Goal: Task Accomplishment & Management: Complete application form

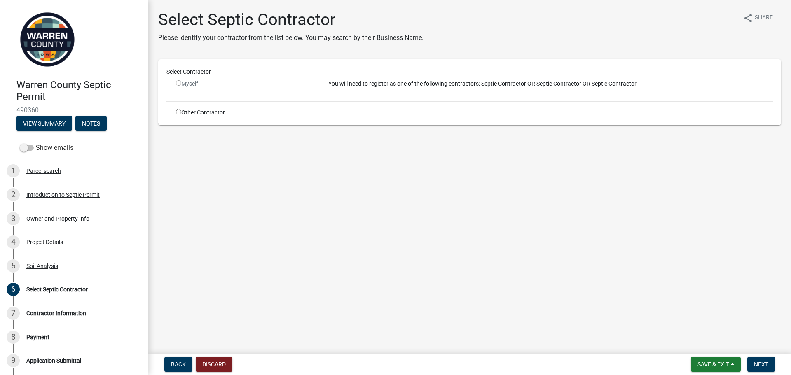
click at [176, 112] on input "radio" at bounding box center [178, 111] width 5 height 5
radio input "true"
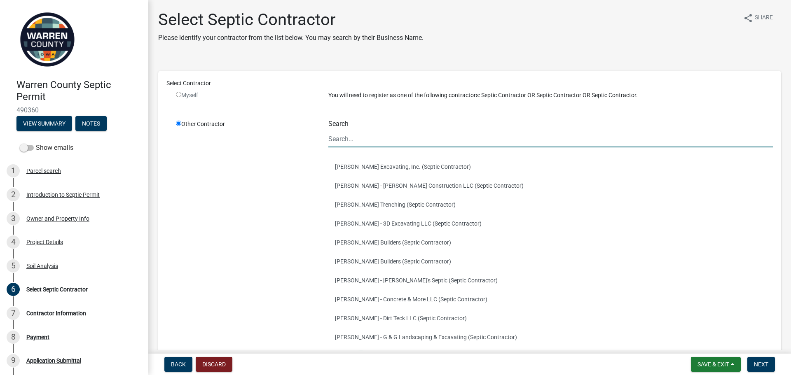
click at [347, 135] on input "Search" at bounding box center [550, 139] width 444 height 17
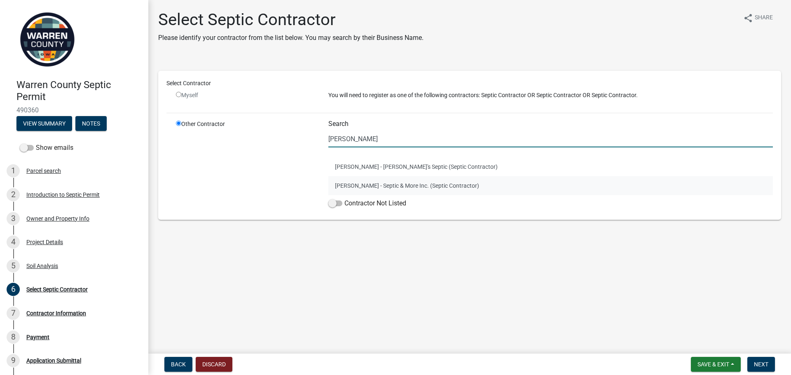
type input "[PERSON_NAME]"
click at [360, 185] on button "[PERSON_NAME] - Septic & More Inc. (Septic Contractor)" at bounding box center [550, 185] width 444 height 19
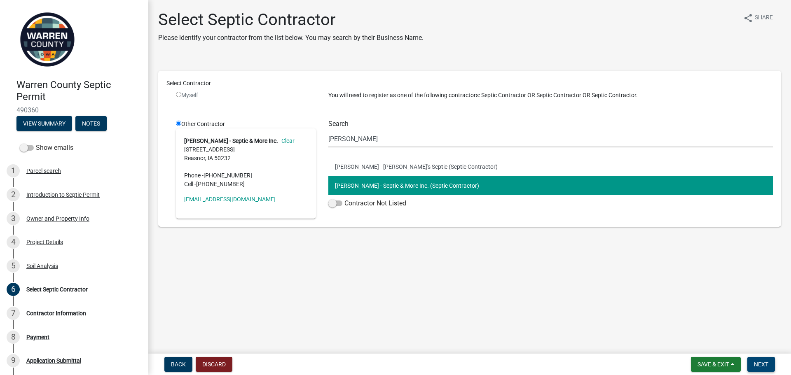
click at [761, 362] on span "Next" at bounding box center [761, 364] width 14 height 7
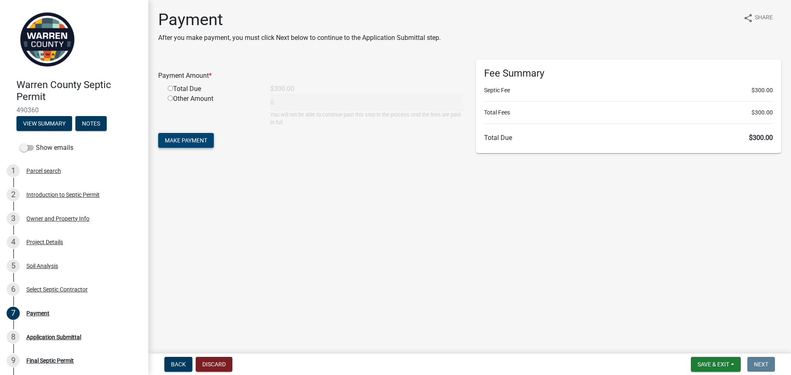
click at [189, 142] on span "Make Payment" at bounding box center [186, 140] width 42 height 7
click at [178, 96] on div "Total Due" at bounding box center [212, 99] width 103 height 10
click at [171, 92] on div "Payment Amount * Required" at bounding box center [311, 82] width 318 height 23
click at [171, 97] on input "radio" at bounding box center [170, 98] width 5 height 5
radio input "true"
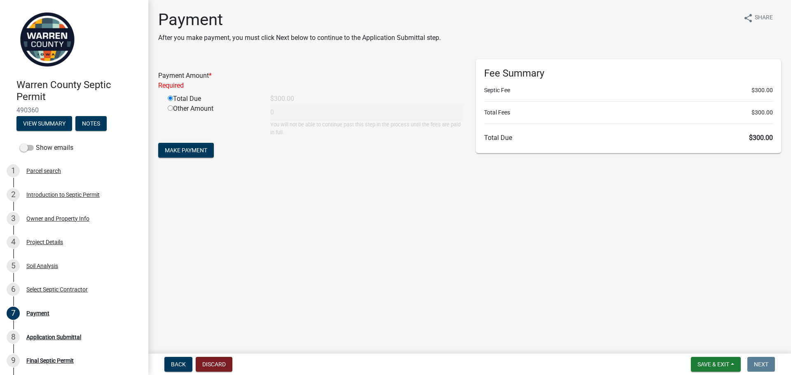
type input "300"
click at [186, 138] on span "Make Payment" at bounding box center [186, 140] width 42 height 7
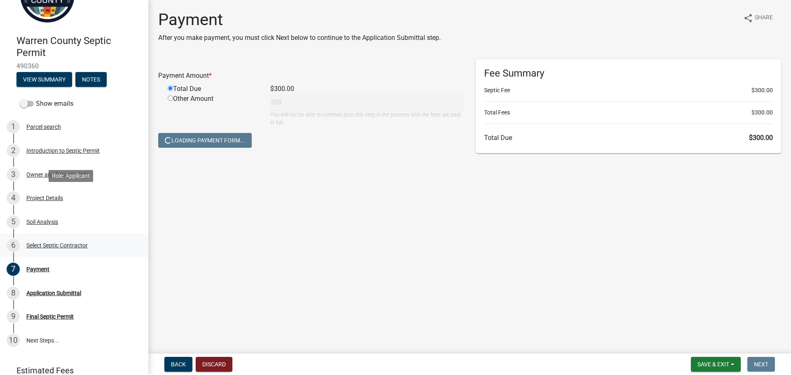
scroll to position [98, 0]
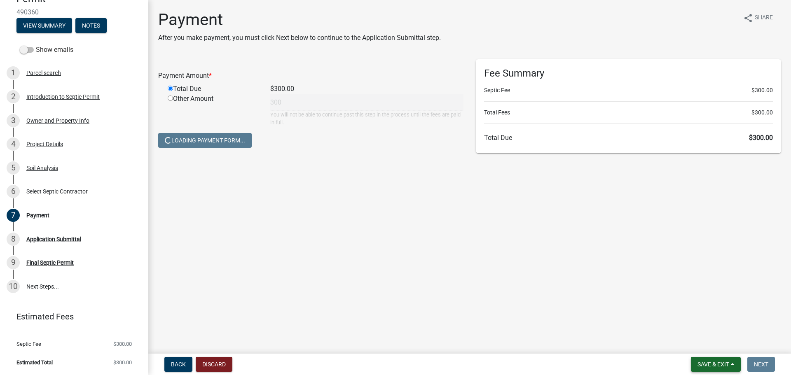
click at [711, 365] on span "Save & Exit" at bounding box center [713, 364] width 32 height 7
drag, startPoint x: 696, startPoint y: 338, endPoint x: 695, endPoint y: 326, distance: 12.4
click at [695, 326] on div "Save Save & Exit" at bounding box center [708, 333] width 66 height 46
click at [711, 371] on button "Save & Exit" at bounding box center [716, 364] width 50 height 15
click at [700, 324] on button "Save" at bounding box center [708, 323] width 66 height 20
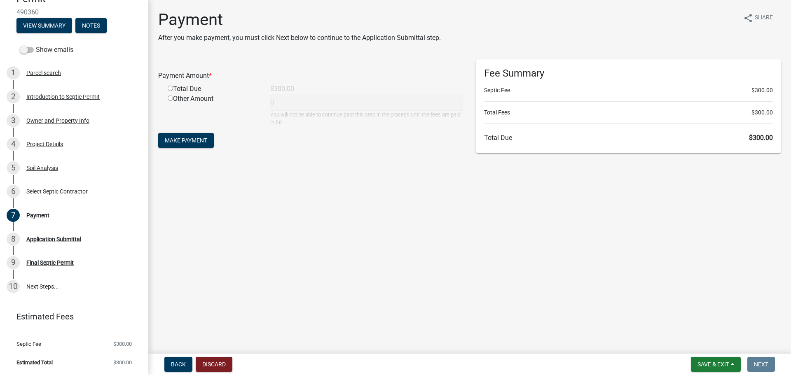
click at [619, 199] on main "Payment After you make payment, you must click Next below to continue to the Ap…" at bounding box center [469, 175] width 642 height 350
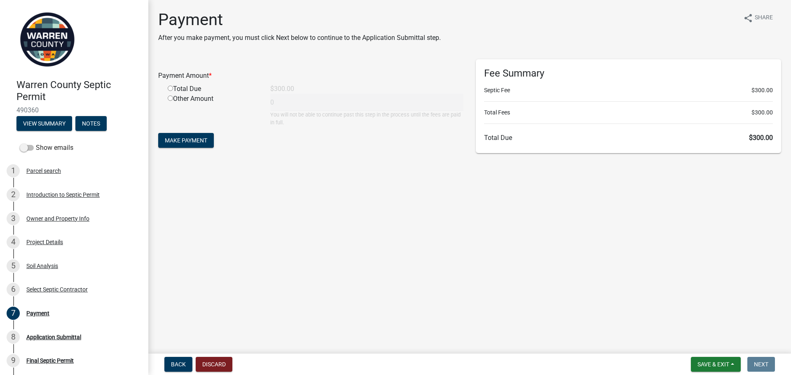
click at [175, 91] on div "Total Due" at bounding box center [212, 89] width 103 height 10
click at [174, 90] on div "Total Due" at bounding box center [212, 89] width 103 height 10
click at [172, 90] on input "radio" at bounding box center [170, 88] width 5 height 5
radio input "true"
type input "300"
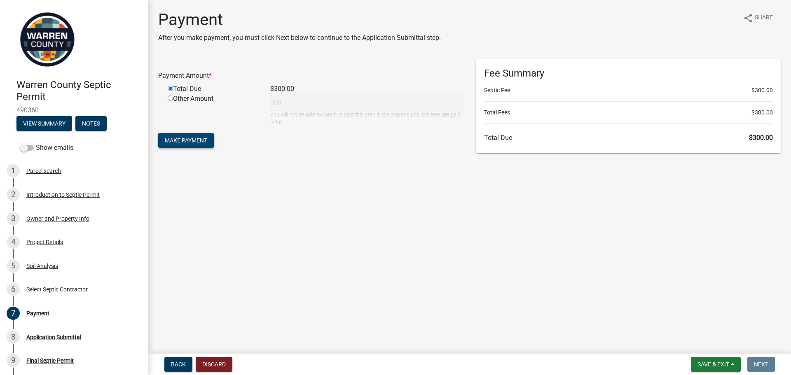
click at [192, 140] on span "Make Payment" at bounding box center [186, 140] width 42 height 7
